Goal: Task Accomplishment & Management: Manage account settings

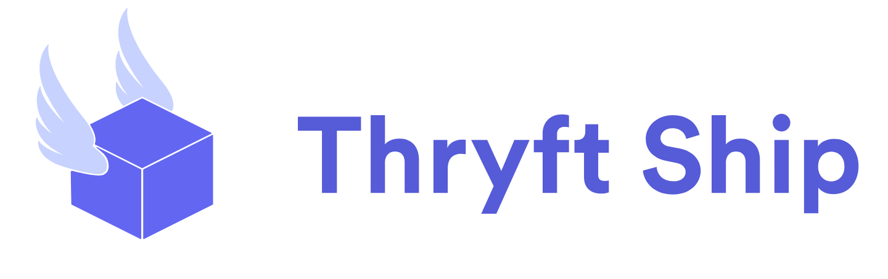
scroll to position [144, 0]
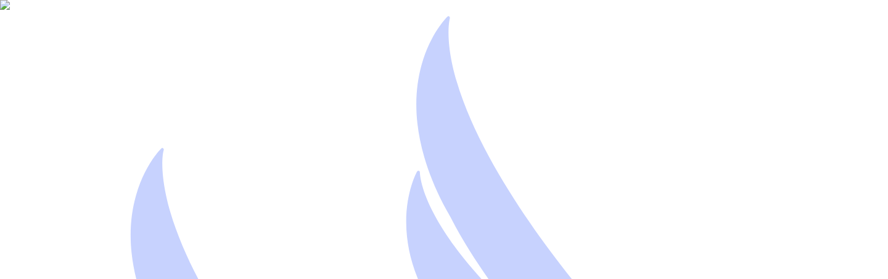
type input "[EMAIL_ADDRESS][DOMAIN_NAME]"
